Goal: Task Accomplishment & Management: Complete application form

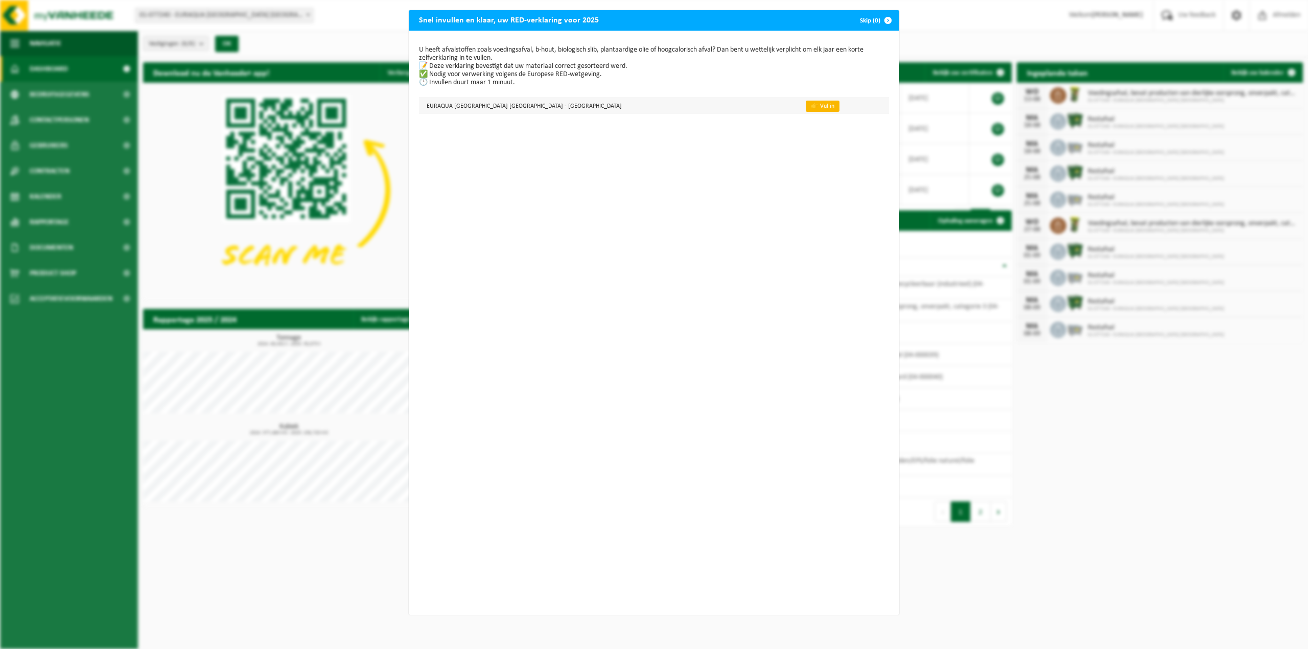
click at [806, 107] on link "👉 Vul in" at bounding box center [823, 106] width 34 height 11
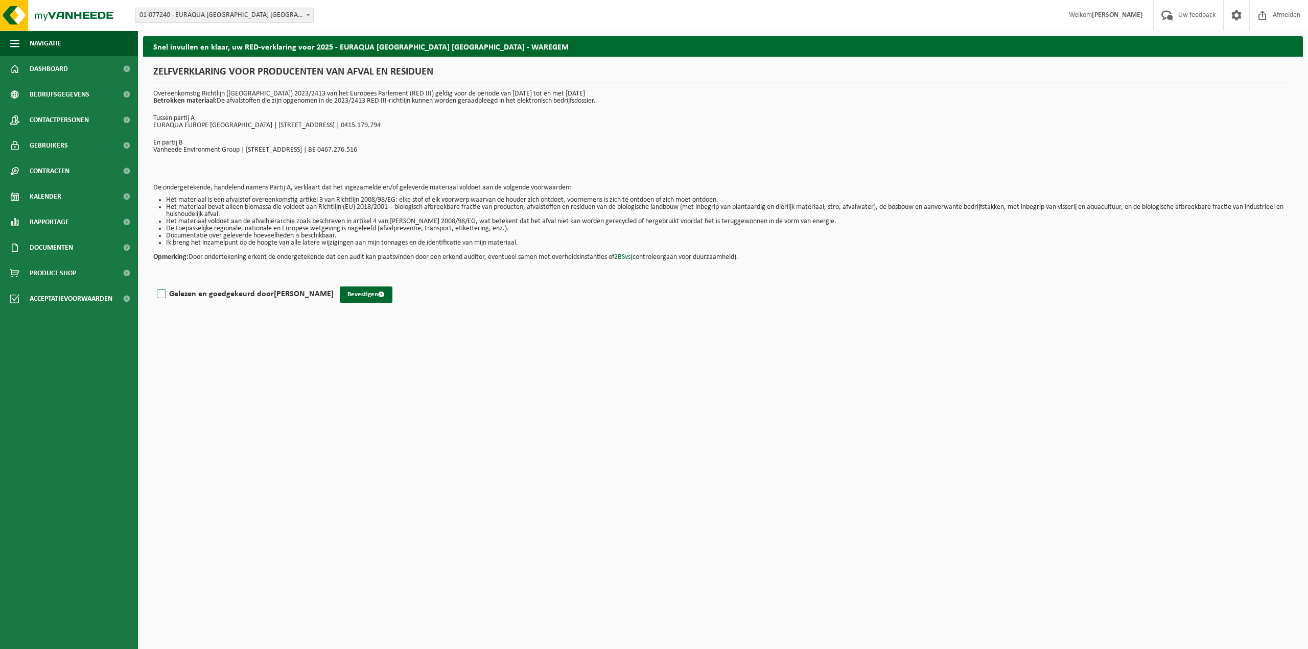
click at [171, 291] on label "Gelezen en goedgekeurd door Jonatan Zephirin" at bounding box center [244, 294] width 179 height 15
click at [334, 282] on input "Gelezen en goedgekeurd door Jonatan Zephirin" at bounding box center [334, 281] width 1 height 1
checkbox input "true"
click at [355, 292] on button "Bevestigen" at bounding box center [366, 295] width 53 height 16
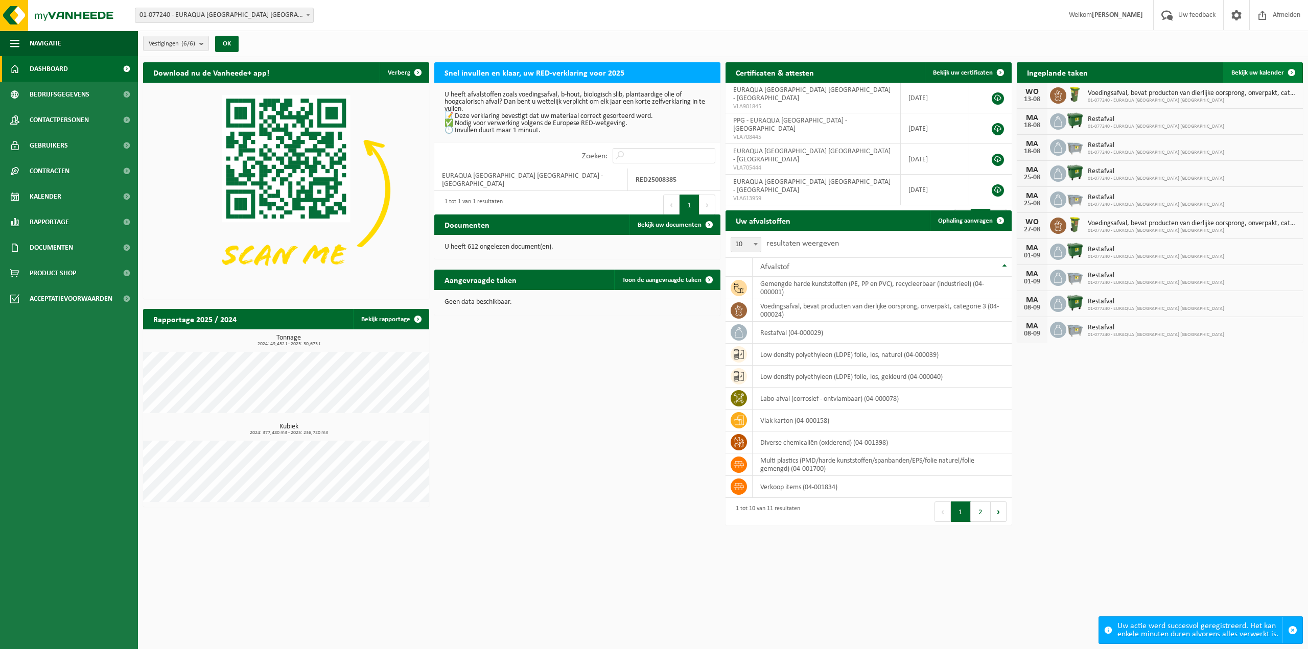
click at [1248, 73] on span "Bekijk uw kalender" at bounding box center [1257, 72] width 53 height 7
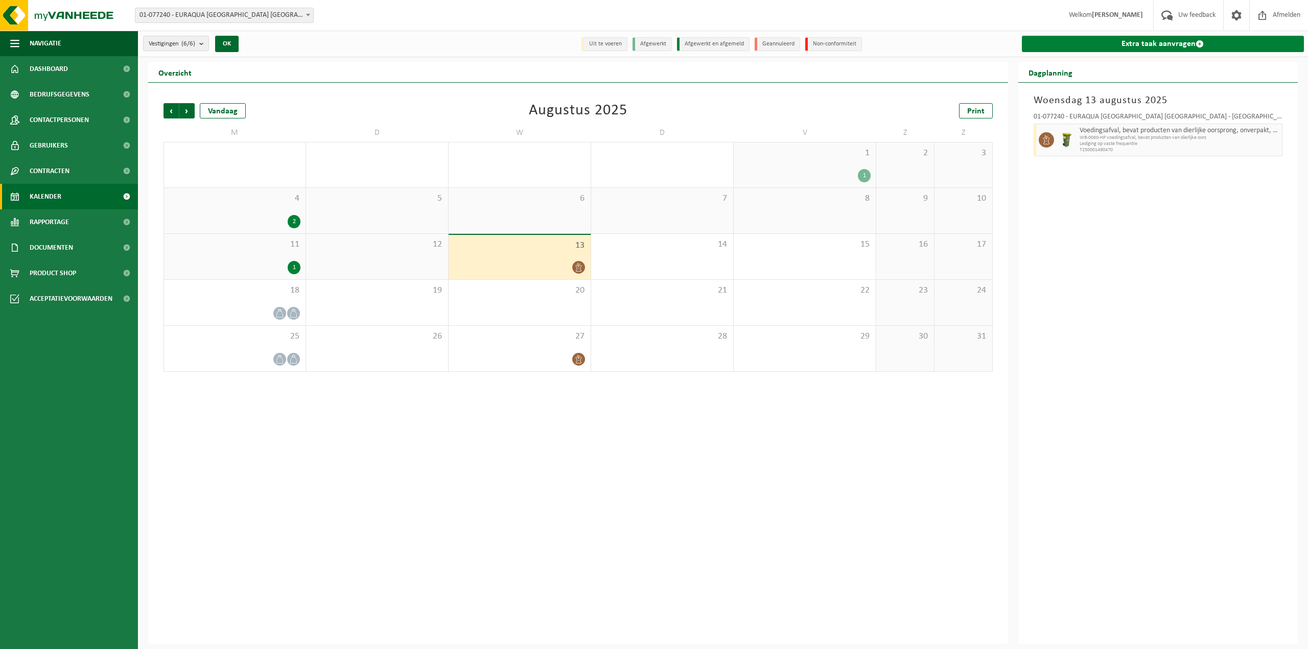
click at [1122, 45] on link "Extra taak aanvragen" at bounding box center [1163, 44] width 283 height 16
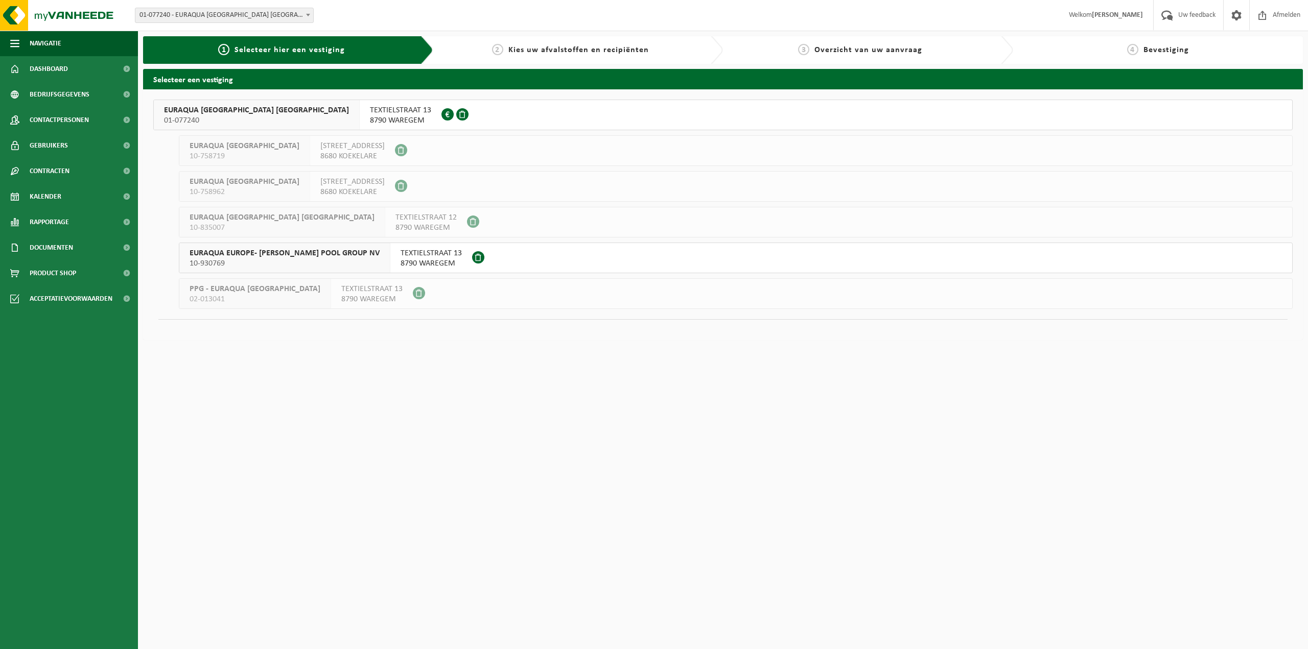
click at [401, 258] on span "TEXTIELSTRAAT 13" at bounding box center [431, 253] width 61 height 10
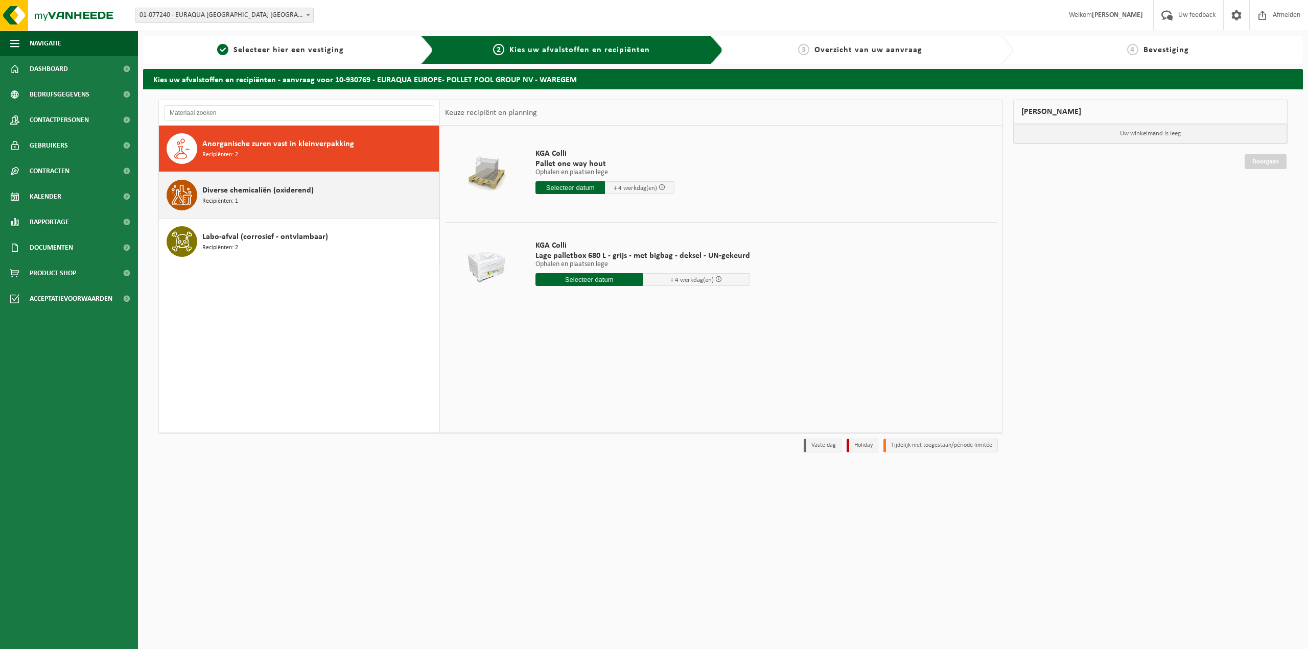
click at [364, 196] on div "Diverse chemicaliën (oxiderend) Recipiënten: 1" at bounding box center [319, 195] width 234 height 31
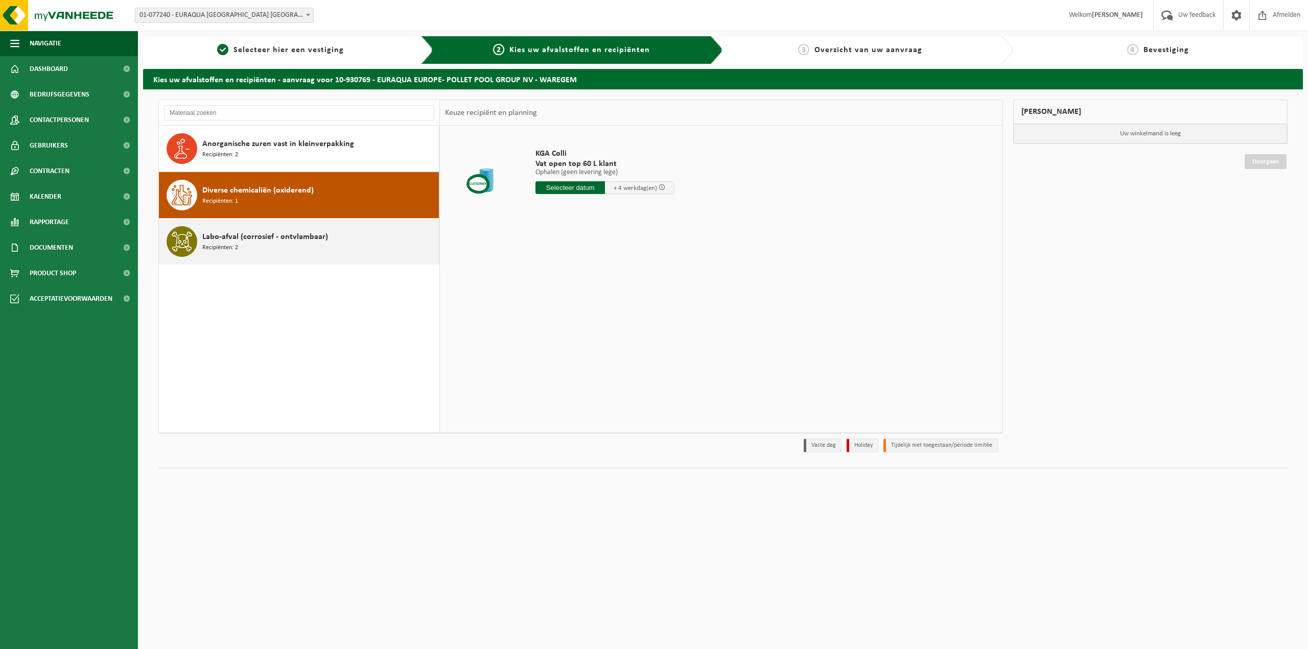
click at [346, 237] on div "Labo-afval (corrosief - ontvlambaar) Recipiënten: 2" at bounding box center [319, 241] width 234 height 31
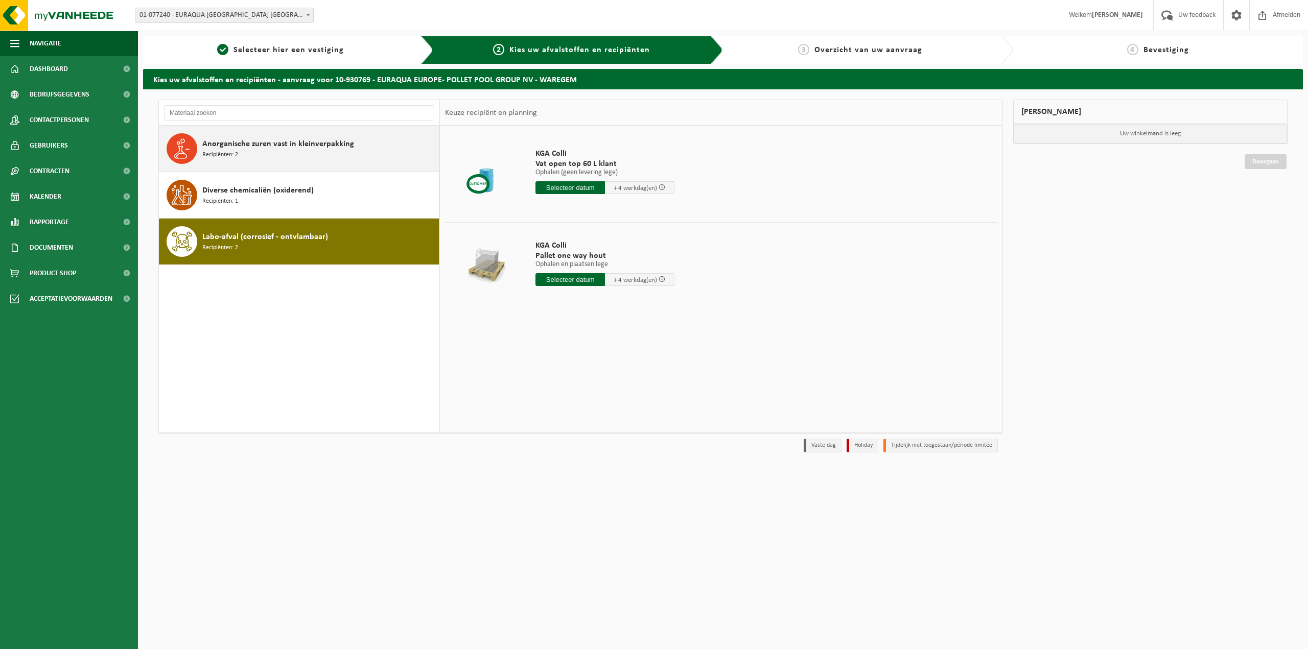
click at [322, 165] on div "Anorganische zuren vast in kleinverpakking Recipiënten: 2" at bounding box center [299, 149] width 280 height 46
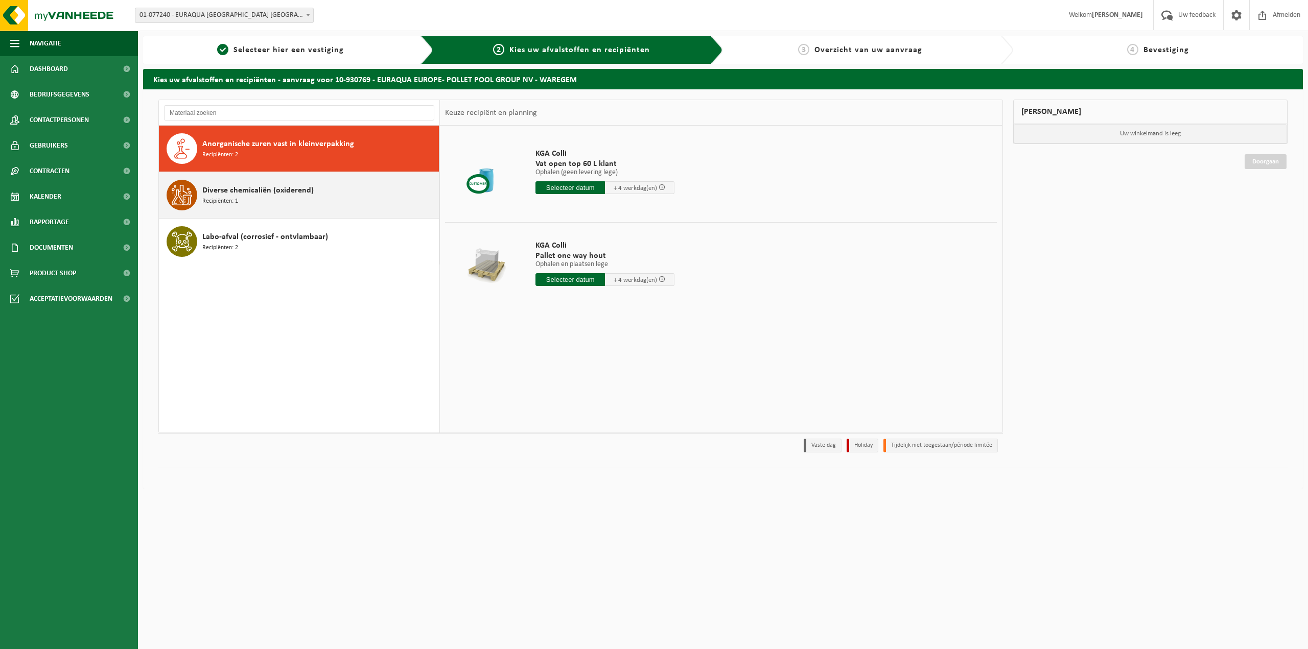
click at [322, 190] on div "Diverse chemicaliën (oxiderend) Recipiënten: 1" at bounding box center [319, 195] width 234 height 31
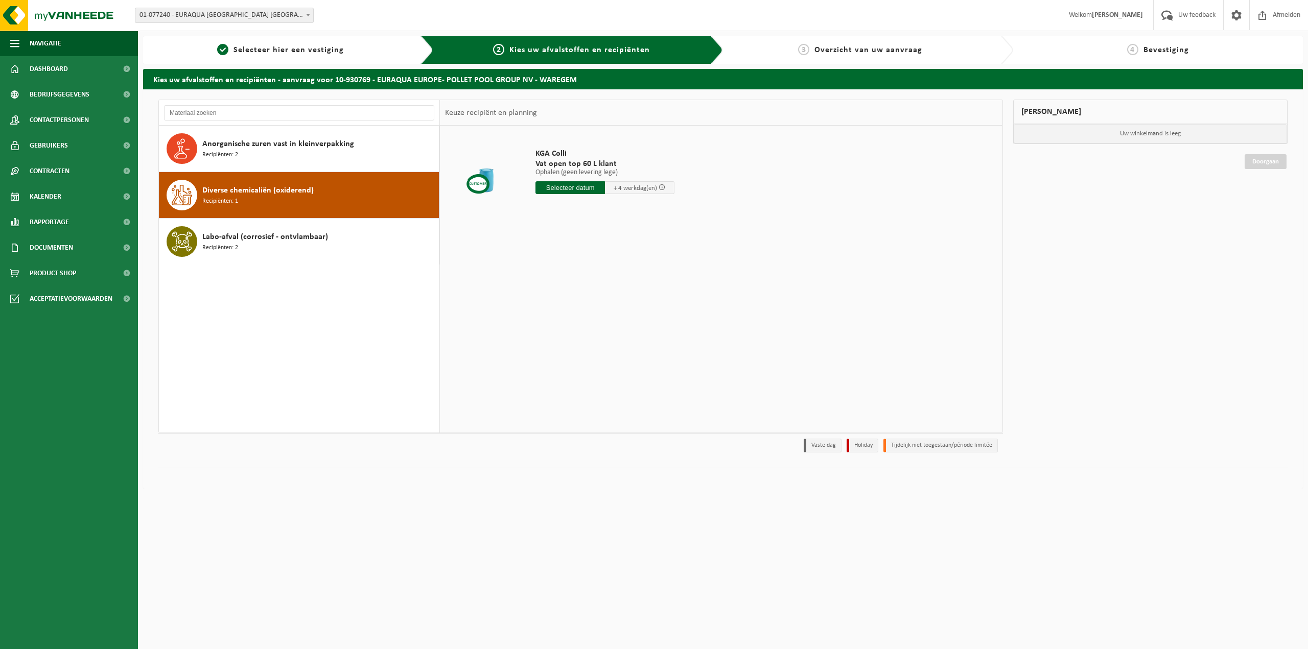
click at [315, 206] on div "Diverse chemicaliën (oxiderend) Recipiënten: 1" at bounding box center [319, 195] width 234 height 31
click at [311, 227] on div "Labo-afval (corrosief - ontvlambaar) Recipiënten: 2" at bounding box center [319, 241] width 234 height 31
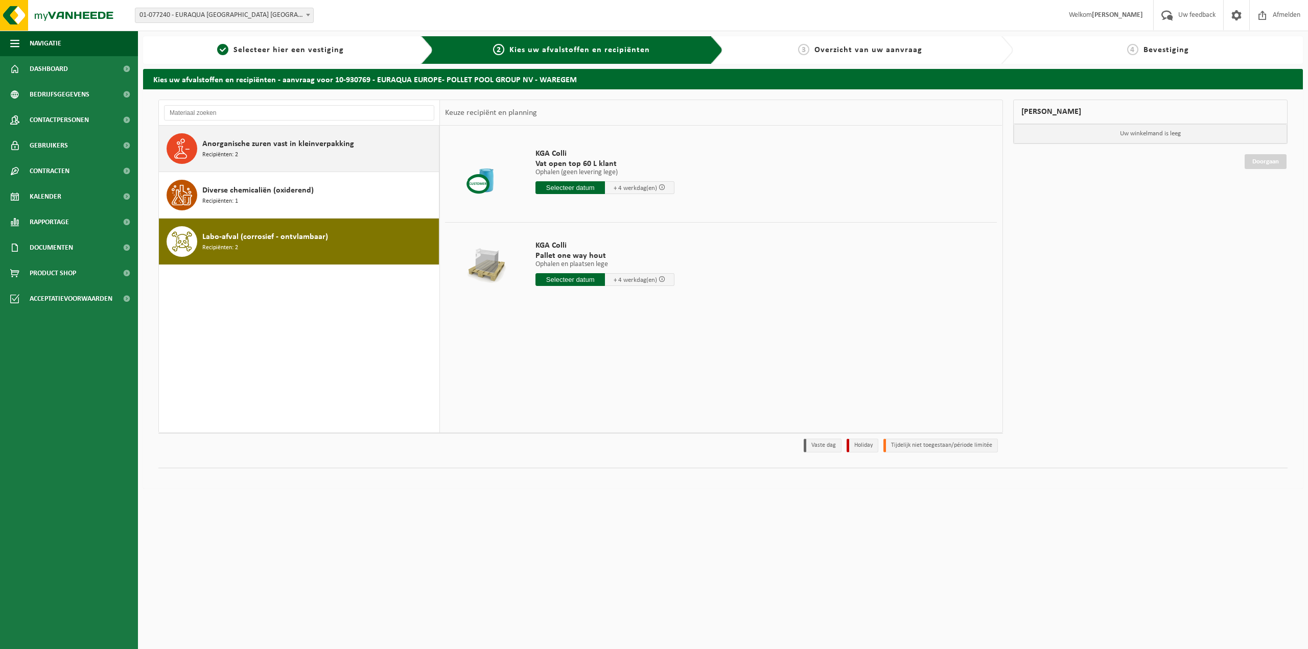
click at [325, 169] on div "Anorganische zuren vast in kleinverpakking Recipiënten: 2" at bounding box center [299, 149] width 280 height 46
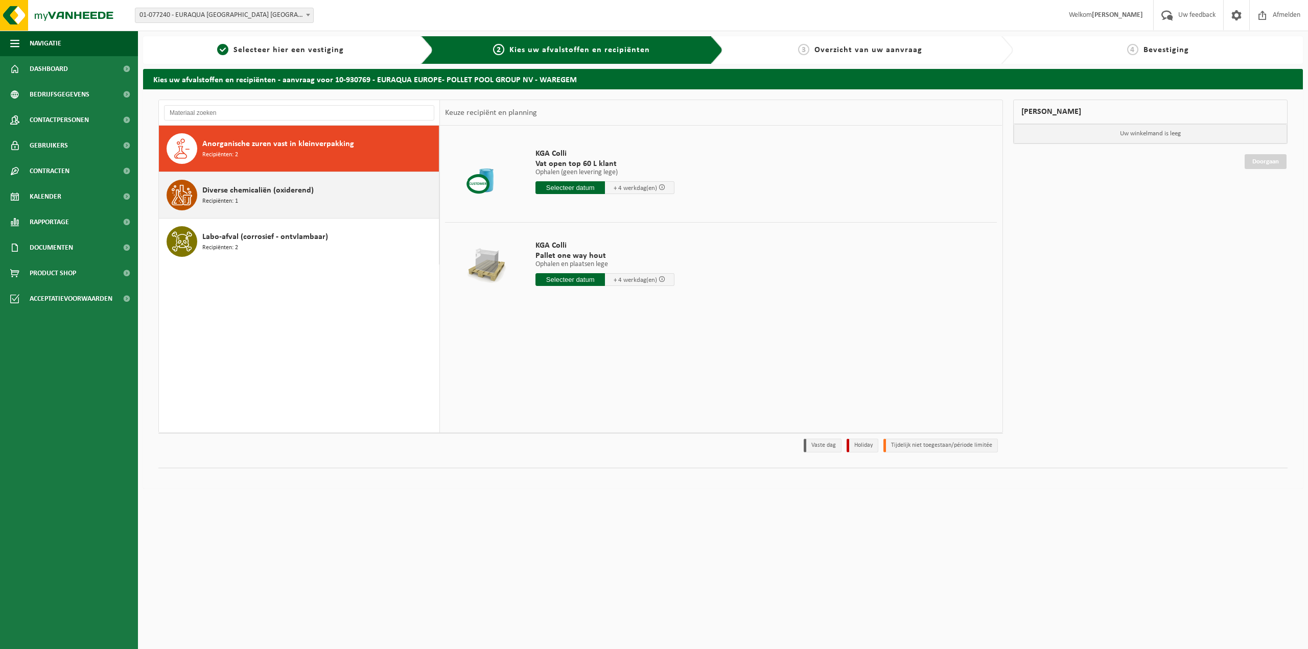
click at [319, 193] on div "Diverse chemicaliën (oxiderend) Recipiënten: 1" at bounding box center [319, 195] width 234 height 31
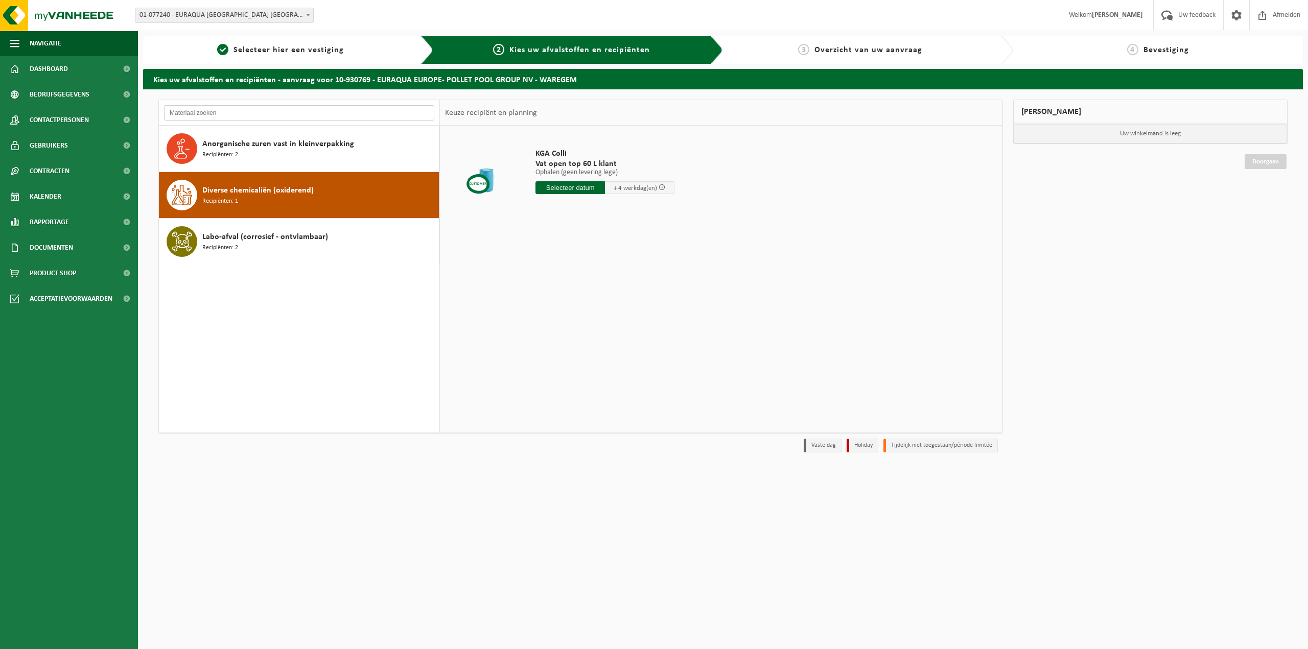
click at [306, 120] on input "text" at bounding box center [299, 112] width 270 height 15
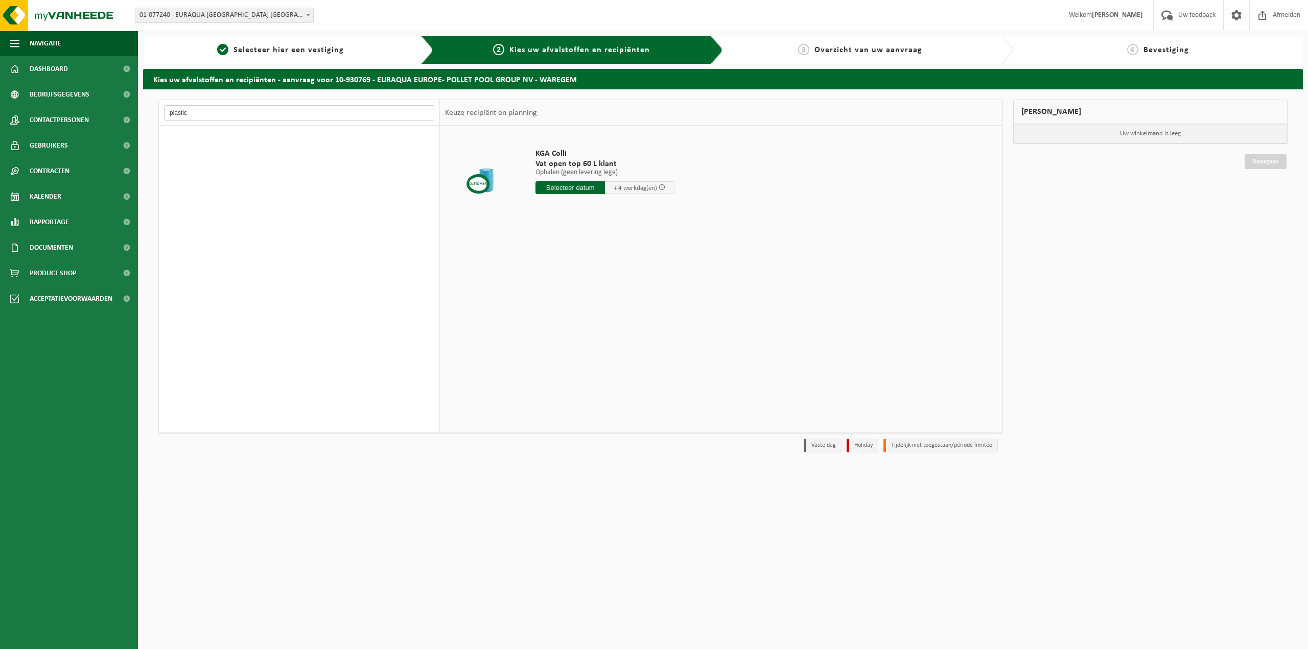
type input "plastic"
click at [265, 55] on link "1 Selecteer hier een vestiging" at bounding box center [280, 50] width 265 height 12
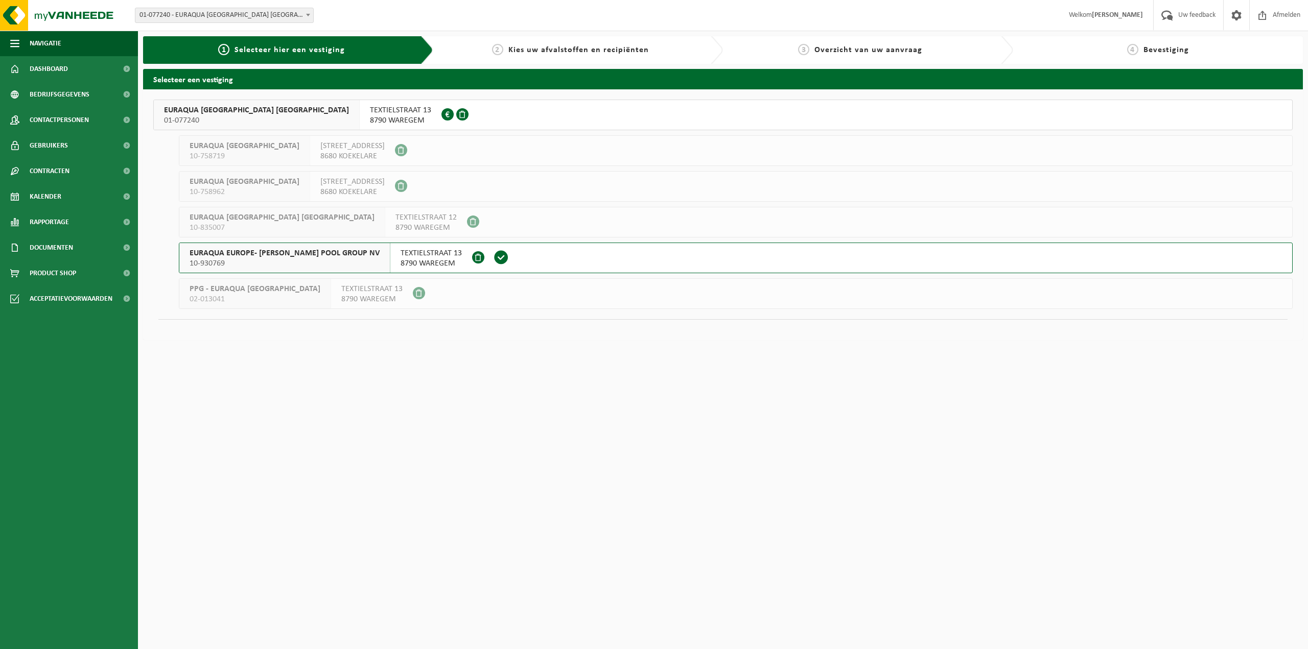
click at [237, 116] on span "01-077240" at bounding box center [256, 120] width 185 height 10
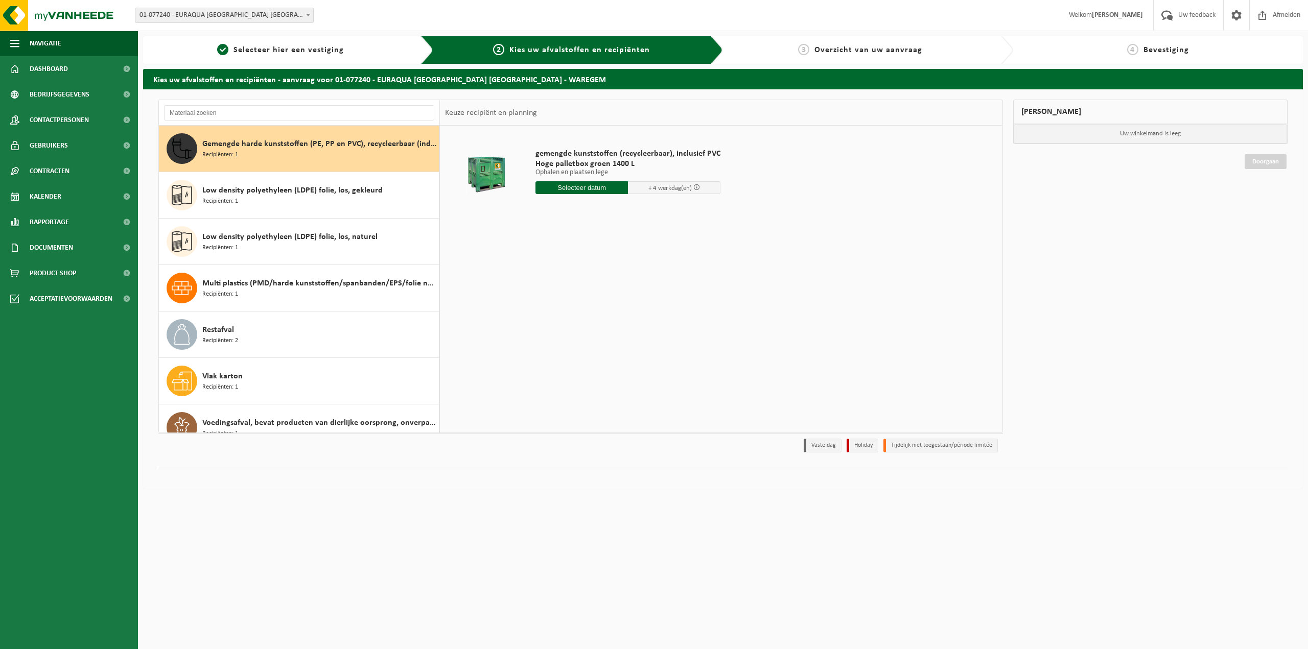
click at [574, 189] on input "text" at bounding box center [581, 187] width 92 height 13
click at [598, 280] on div "14" at bounding box center [599, 278] width 18 height 16
type input "Van 2025-08-14"
drag, startPoint x: 585, startPoint y: 204, endPoint x: 552, endPoint y: 207, distance: 33.4
click at [552, 207] on input "10" at bounding box center [581, 206] width 92 height 13
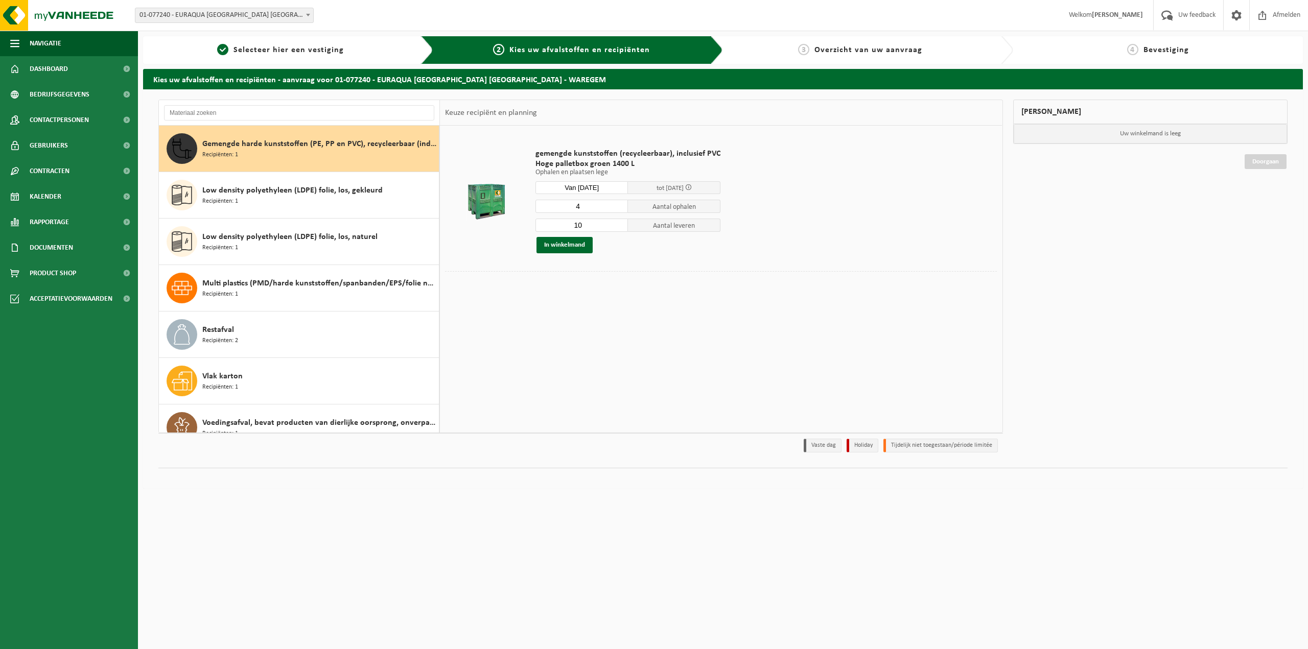
type input "4"
drag, startPoint x: 585, startPoint y: 221, endPoint x: 545, endPoint y: 233, distance: 41.7
click at [545, 233] on div "4 Aantal ophalen 10 Aantal leveren In winkelmand" at bounding box center [627, 226] width 185 height 54
type input "6"
click at [570, 246] on button "In winkelmand" at bounding box center [564, 245] width 56 height 16
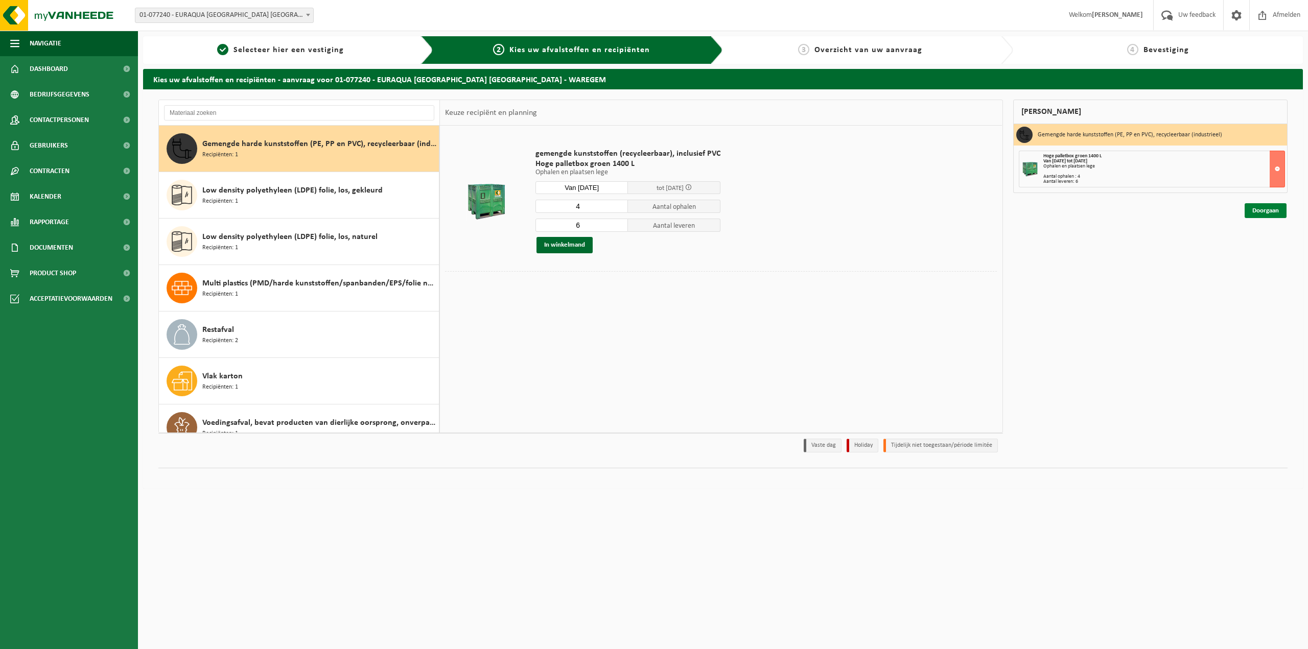
click at [1255, 209] on link "Doorgaan" at bounding box center [1266, 210] width 42 height 15
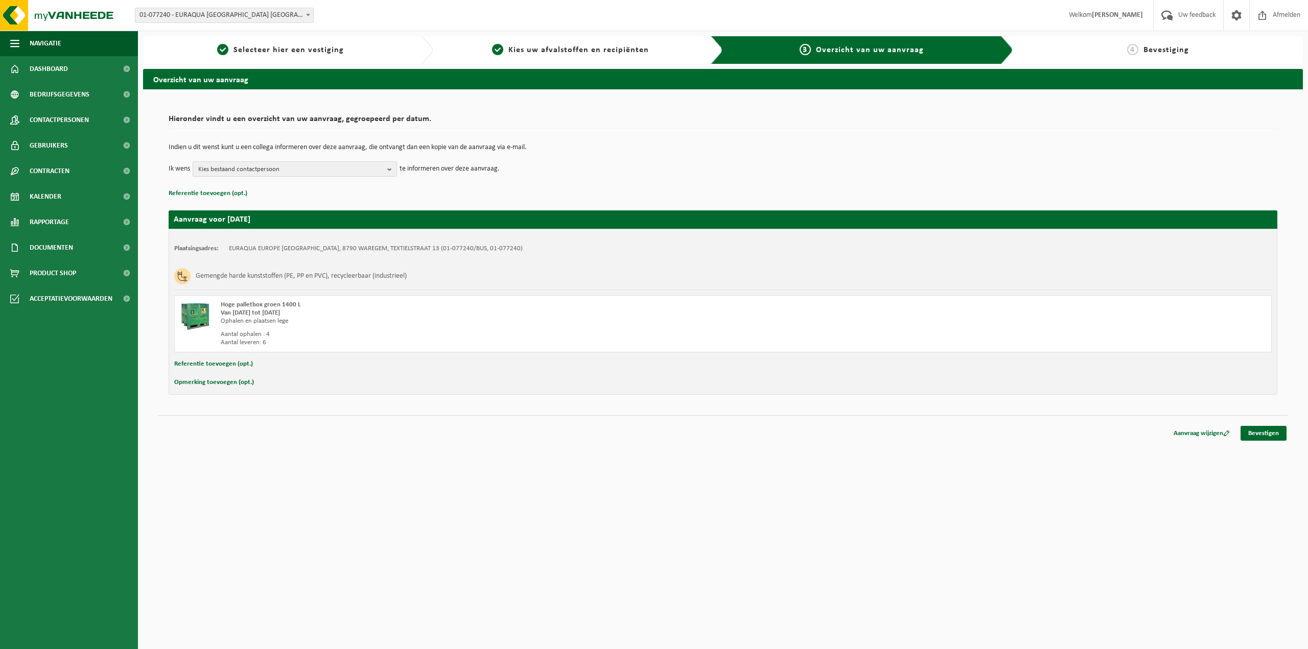
click at [359, 167] on span "Kies bestaand contactpersoon" at bounding box center [290, 169] width 185 height 15
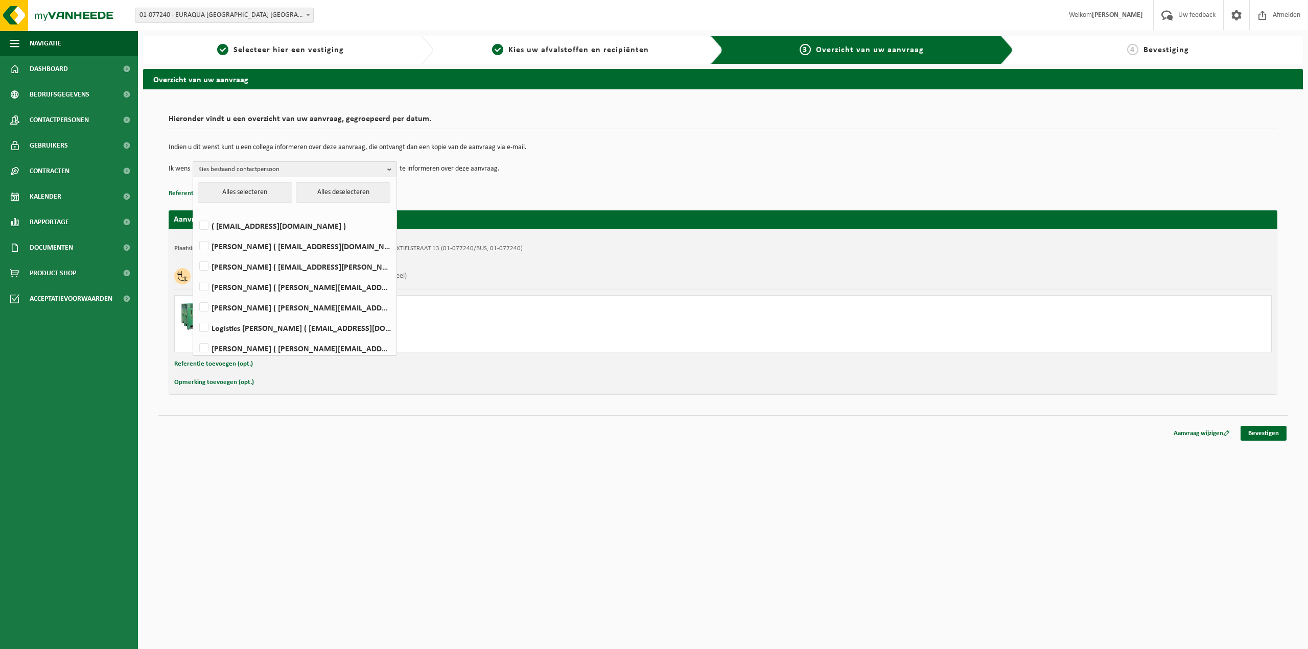
scroll to position [26, 0]
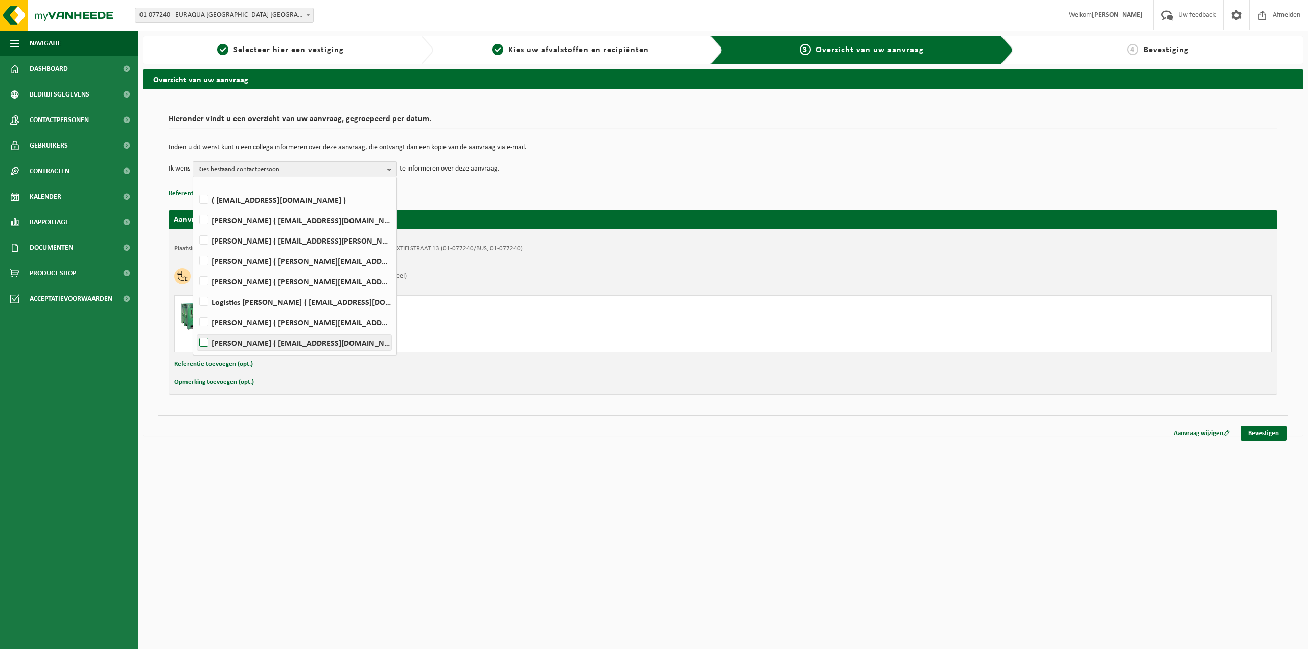
click at [207, 342] on label "JONAS VANDENDAEL ( jov@euraqua.com )" at bounding box center [294, 342] width 194 height 15
click at [196, 330] on input "JONAS VANDENDAEL ( jov@euraqua.com )" at bounding box center [195, 330] width 1 height 1
checkbox input "true"
click at [204, 302] on label "Logistics Pollet ( logistics@polletgroup.com )" at bounding box center [294, 301] width 194 height 15
click at [196, 289] on input "Logistics Pollet ( logistics@polletgroup.com )" at bounding box center [195, 289] width 1 height 1
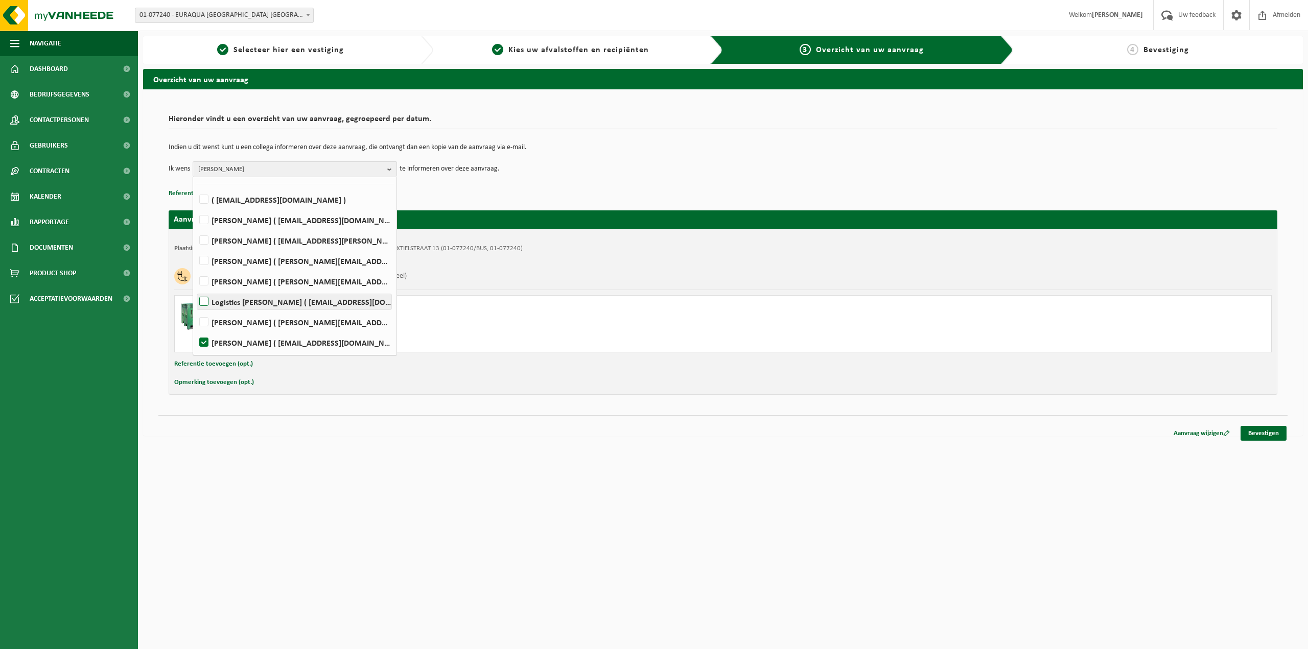
checkbox input "true"
click at [205, 282] on label "Glenn Migneau ( glenn.migneau@polletgroup.com )" at bounding box center [294, 281] width 194 height 15
click at [196, 269] on input "Glenn Migneau ( glenn.migneau@polletgroup.com )" at bounding box center [195, 268] width 1 height 1
checkbox input "true"
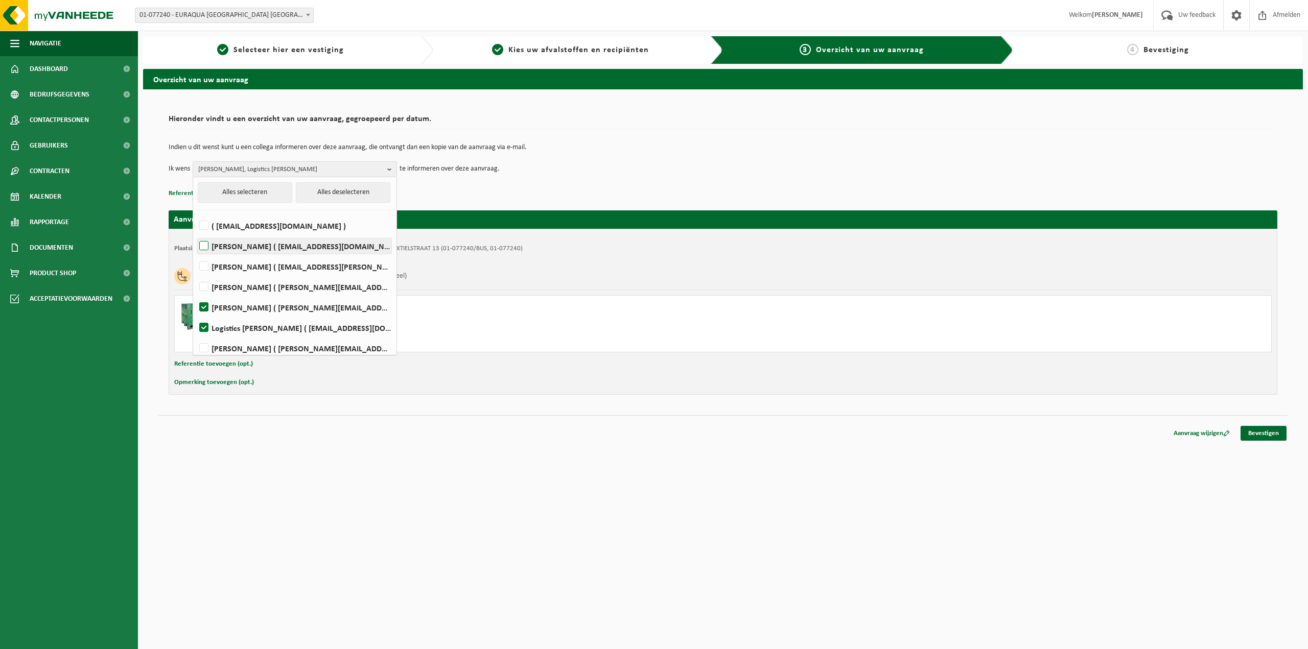
click at [203, 247] on label "Yorgi D'Haese ( yorgi.dhaese@euraqua.com )" at bounding box center [294, 246] width 194 height 15
click at [196, 233] on input "Yorgi D'Haese ( yorgi.dhaese@euraqua.com )" at bounding box center [195, 233] width 1 height 1
checkbox input "true"
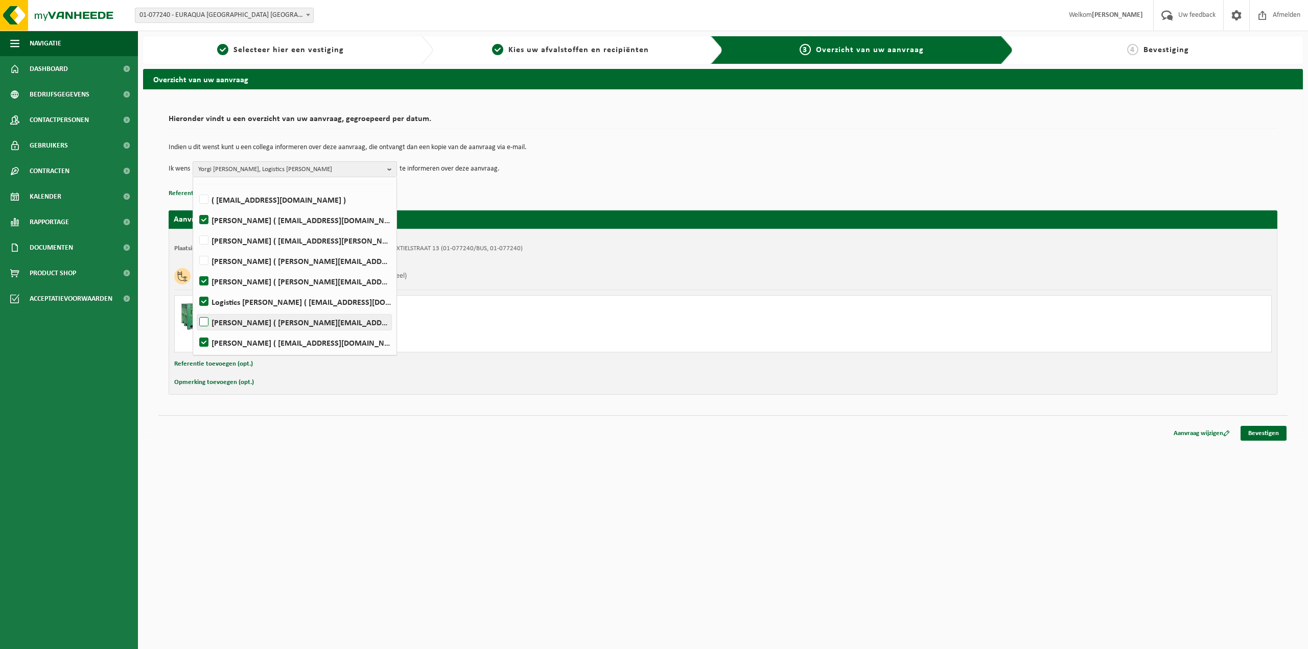
click at [200, 322] on label "Thomas Theunynck ( thomas.theunynck@polletgroup.com )" at bounding box center [294, 322] width 194 height 15
click at [196, 310] on input "Thomas Theunynck ( thomas.theunynck@polletgroup.com )" at bounding box center [195, 309] width 1 height 1
checkbox input "true"
click at [621, 178] on div "Indien u dit wenst kunt u een collega informeren over deze aanvraag, die ontvan…" at bounding box center [723, 160] width 1109 height 53
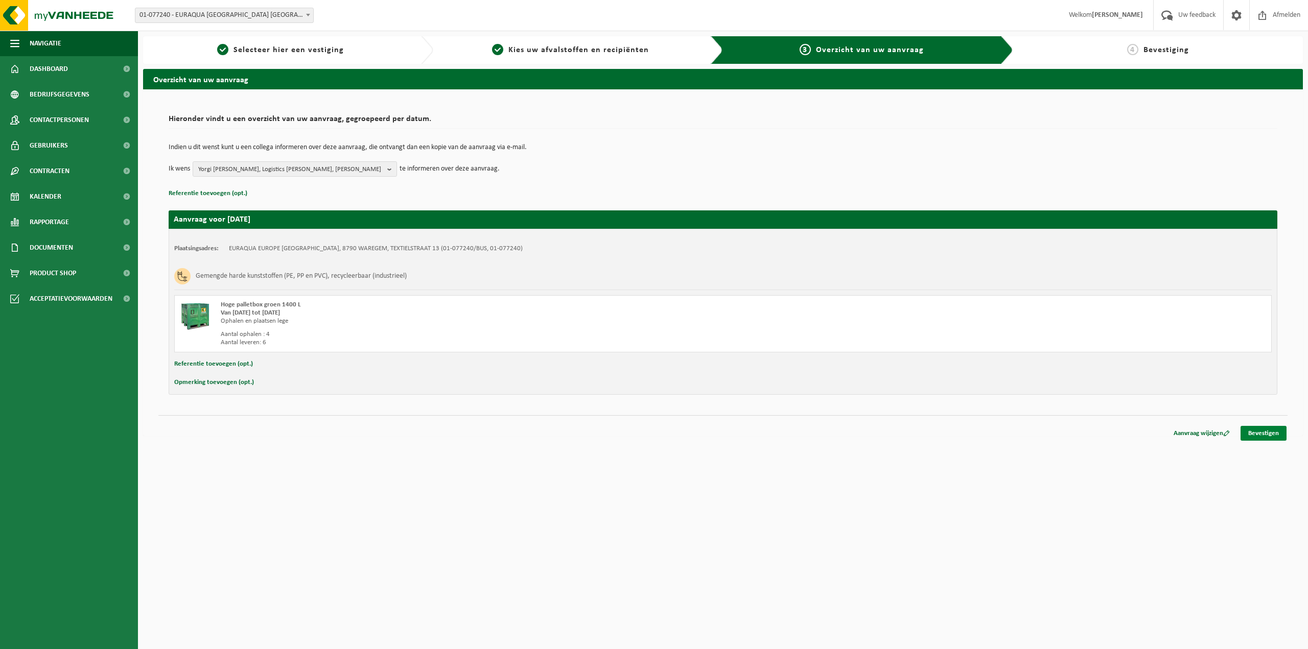
click at [1264, 435] on link "Bevestigen" at bounding box center [1263, 433] width 46 height 15
